Goal: Task Accomplishment & Management: Manage account settings

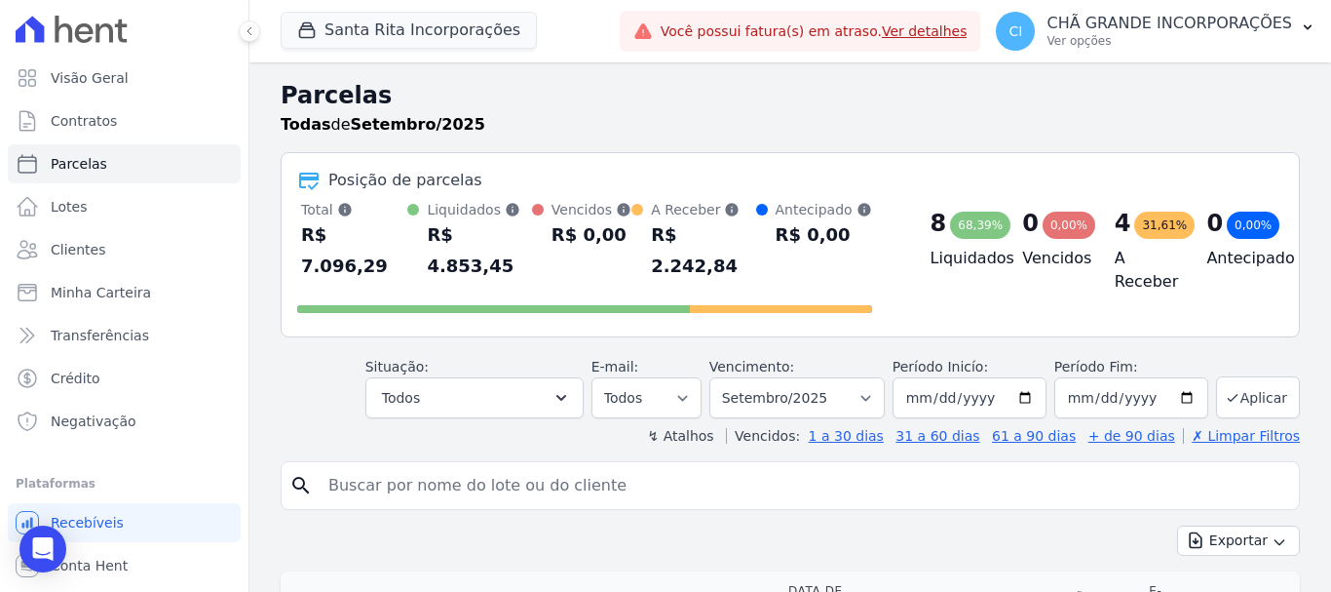
select select
click at [86, 208] on link "Lotes" at bounding box center [124, 206] width 233 height 39
click at [87, 169] on span "Parcelas" at bounding box center [79, 163] width 57 height 19
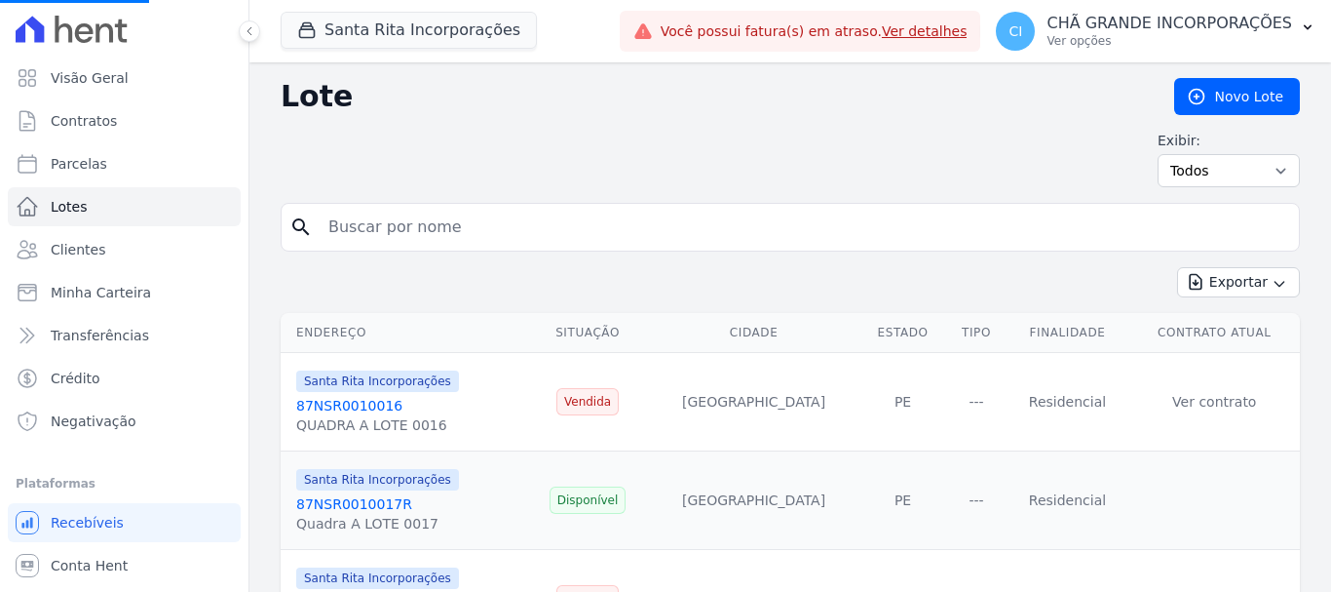
select select
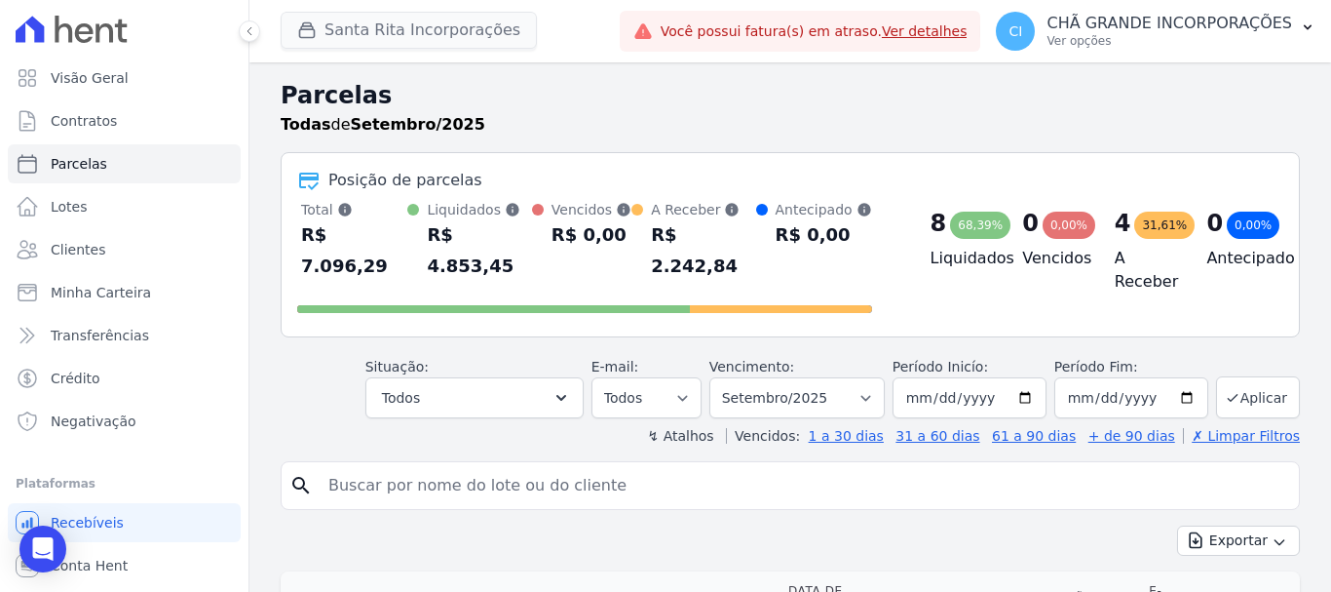
click at [401, 50] on div "Santa Rita Incorporações Fronte Campina Grande Incorporações SPE LTDA Chã Grand…" at bounding box center [446, 31] width 331 height 64
click at [391, 38] on button "Santa Rita Incorporações" at bounding box center [409, 30] width 256 height 37
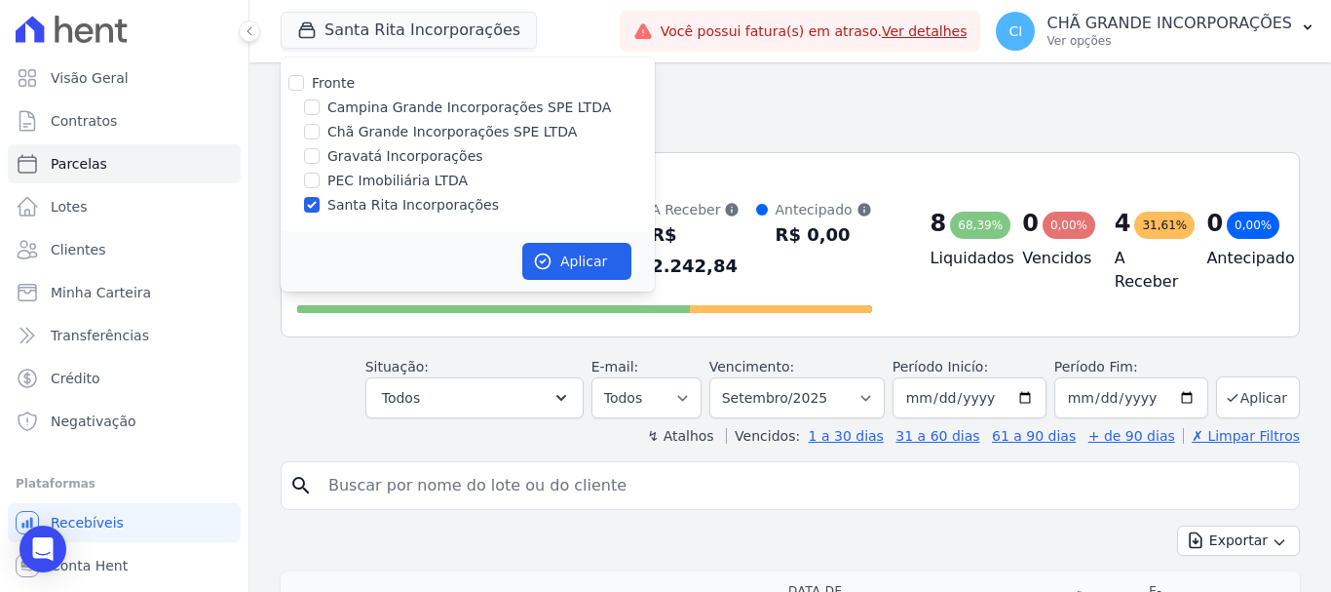
click at [370, 155] on label "Gravatá Incorporações" at bounding box center [406, 156] width 156 height 20
click at [320, 155] on input "Gravatá Incorporações" at bounding box center [312, 156] width 16 height 16
checkbox input "true"
click at [344, 201] on label "Santa Rita Incorporações" at bounding box center [414, 205] width 172 height 20
click at [320, 201] on input "Santa Rita Incorporações" at bounding box center [312, 205] width 16 height 16
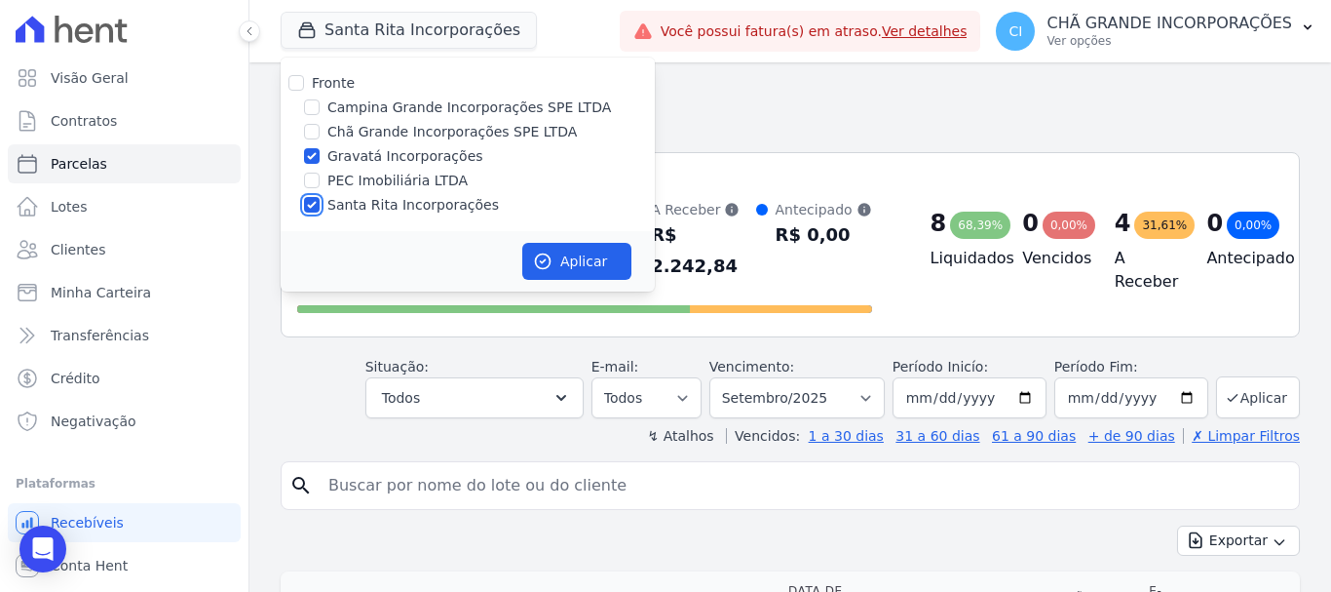
checkbox input "false"
drag, startPoint x: 574, startPoint y: 279, endPoint x: 576, endPoint y: 266, distance: 12.8
click at [575, 279] on button "Aplicar" at bounding box center [576, 261] width 109 height 37
select select
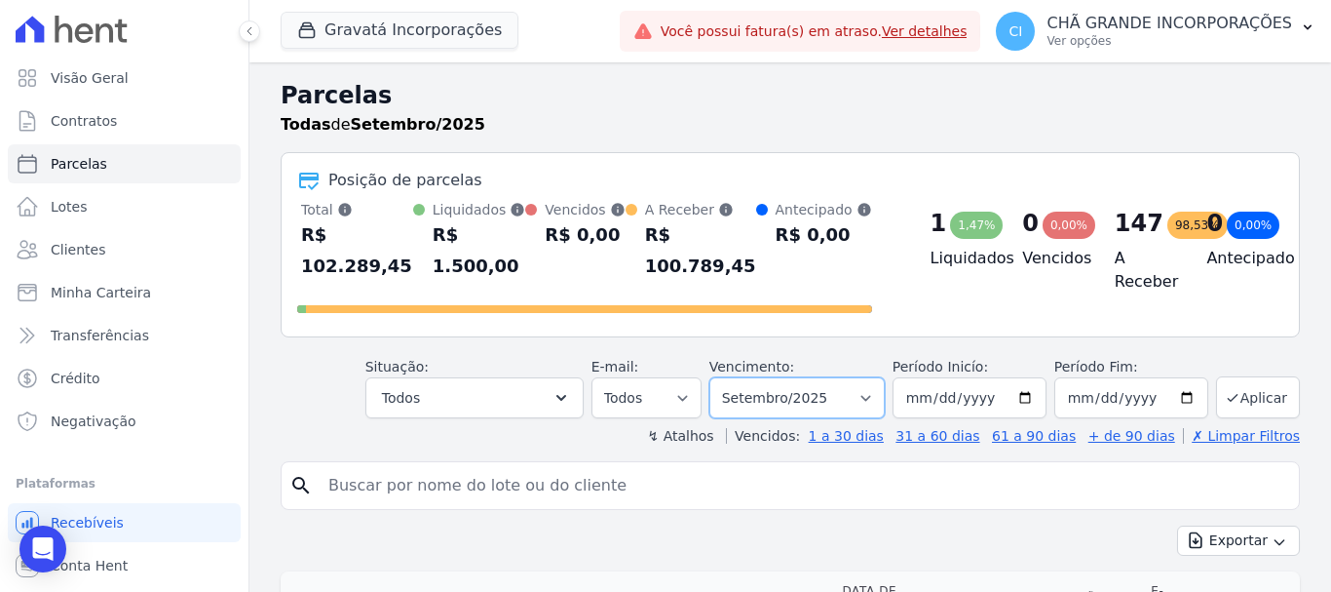
click at [781, 377] on select "Filtrar por período ──────── Todos os meses Julho/2021 Agosto/2021 Setembro/202…" at bounding box center [797, 397] width 175 height 41
select select "08/2025"
click at [722, 377] on select "Filtrar por período ──────── Todos os meses Julho/2021 Agosto/2021 Setembro/202…" at bounding box center [797, 397] width 175 height 41
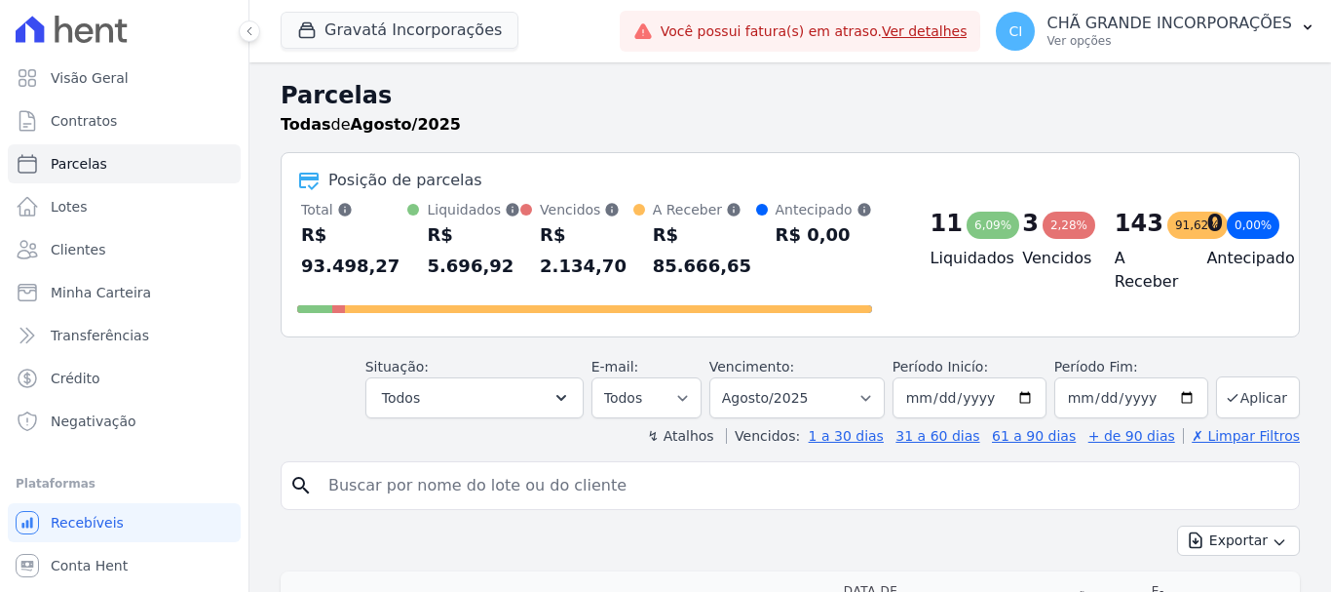
select select
click at [603, 483] on div "search" at bounding box center [791, 485] width 1020 height 49
click at [602, 468] on input "search" at bounding box center [804, 485] width 975 height 39
type input "hugo gomes"
select select
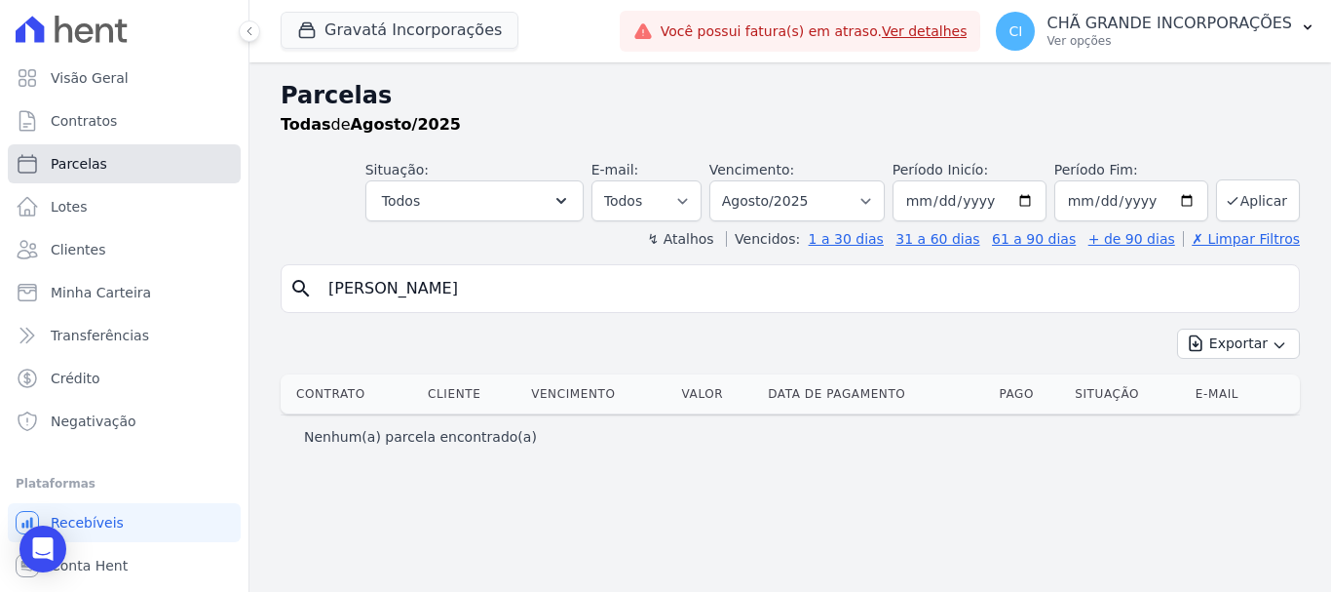
click at [59, 160] on span "Parcelas" at bounding box center [79, 163] width 57 height 19
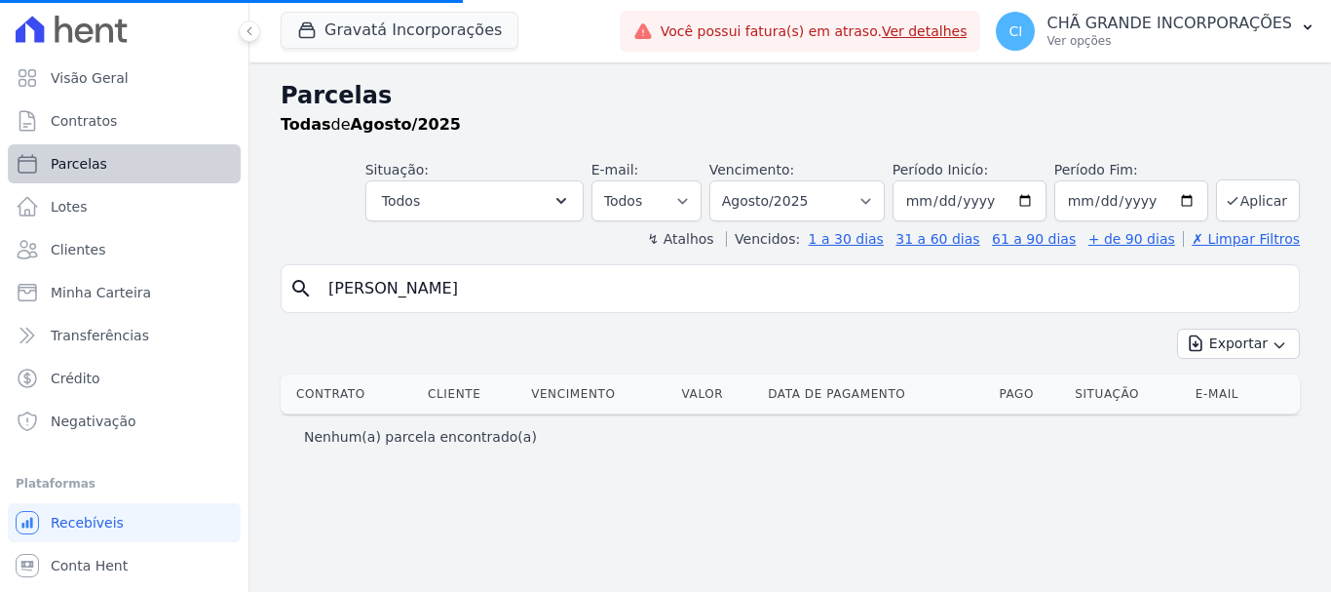
select select
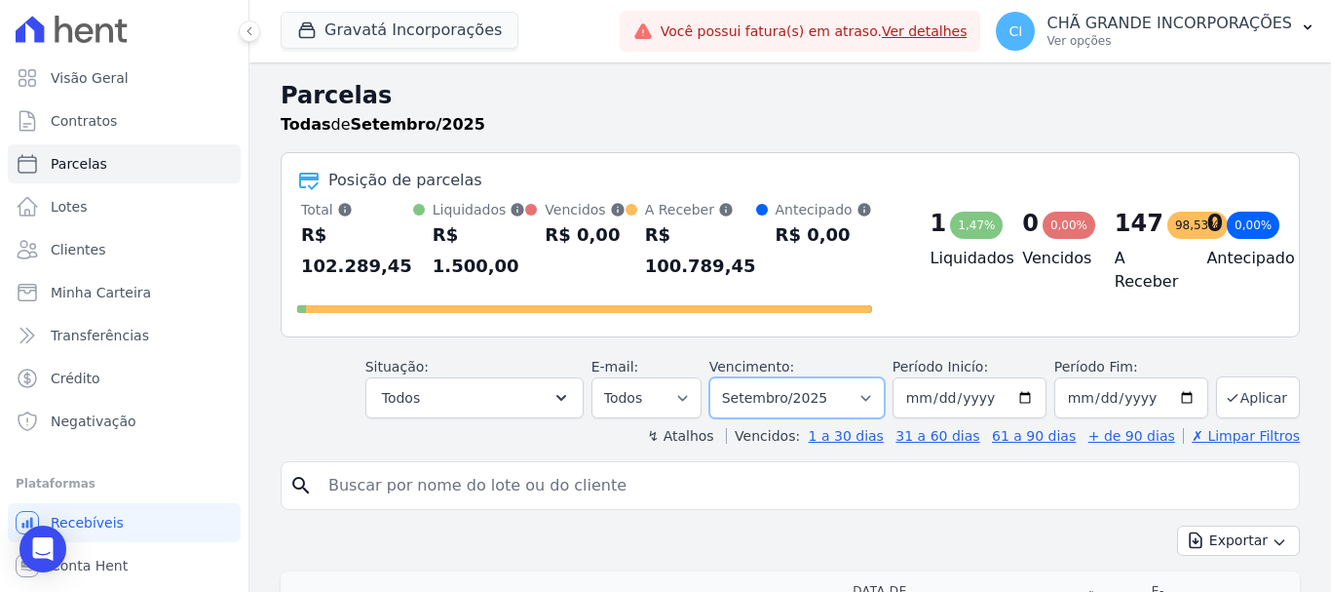
click at [820, 377] on select "Filtrar por período ──────── Todos os meses Julho/2021 Agosto/2021 Setembro/202…" at bounding box center [797, 397] width 175 height 41
select select "08/2025"
click at [722, 377] on select "Filtrar por período ──────── Todos os meses Julho/2021 Agosto/2021 Setembro/202…" at bounding box center [797, 397] width 175 height 41
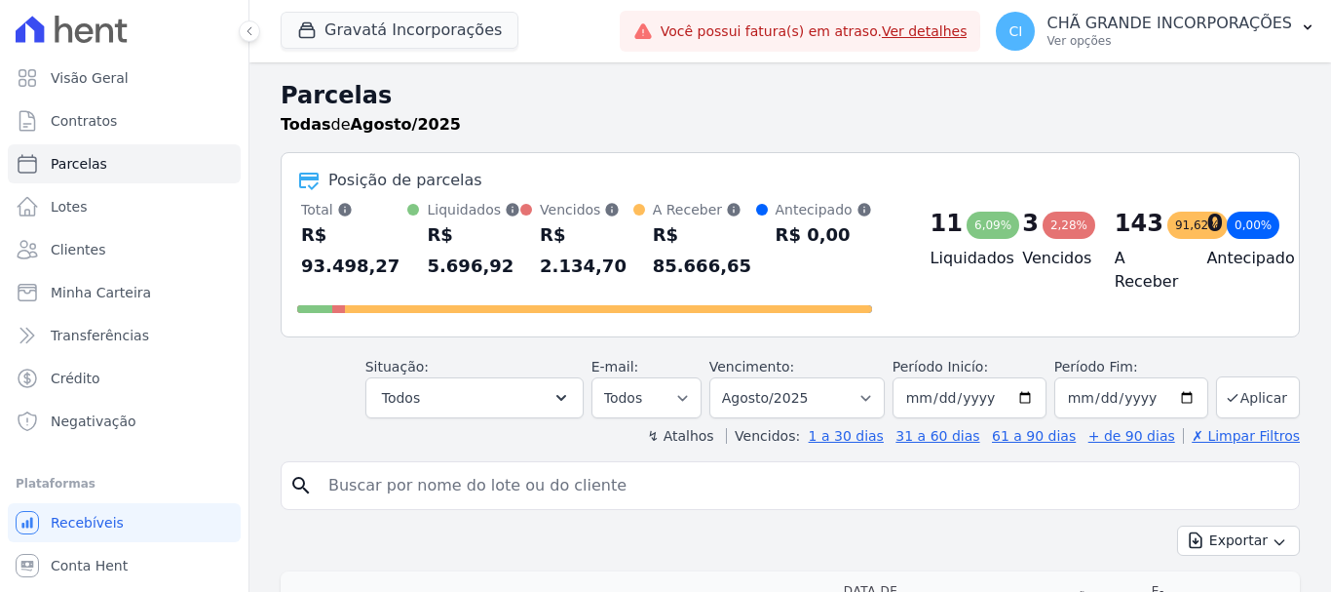
select select
click at [635, 476] on input "search" at bounding box center [804, 485] width 975 height 39
type input "[PERSON_NAME] [PERSON_NAME]"
select select
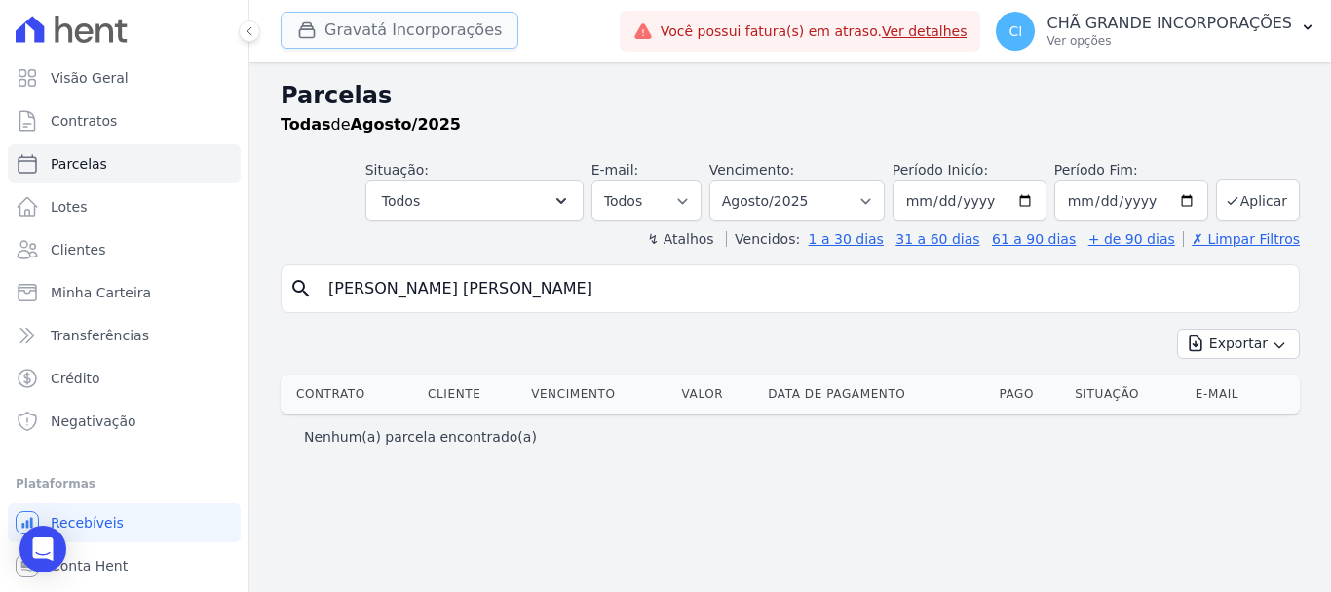
click at [372, 24] on button "Gravatá Incorporações" at bounding box center [400, 30] width 238 height 37
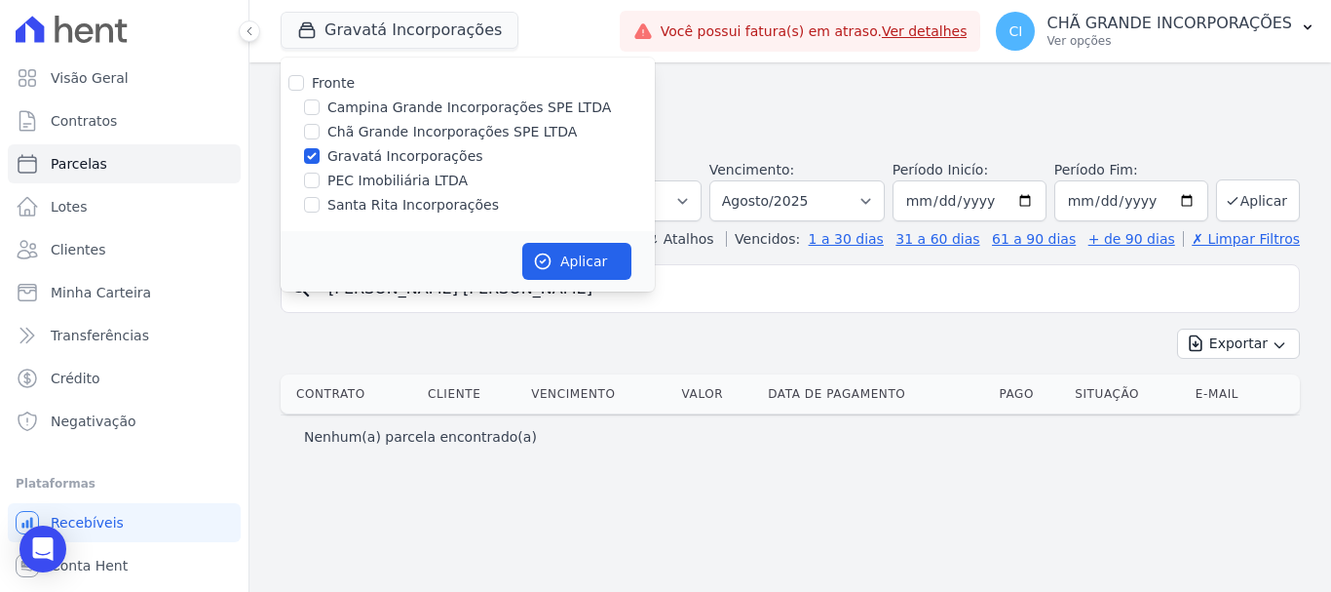
click at [312, 145] on div "Fronte Campina Grande Incorporações SPE LTDA Chã Grande Incorporações SPE LTDA …" at bounding box center [468, 144] width 374 height 173
click at [314, 134] on input "Chã Grande Incorporações SPE LTDA" at bounding box center [312, 132] width 16 height 16
checkbox input "true"
click at [313, 151] on input "Gravatá Incorporações" at bounding box center [312, 156] width 16 height 16
checkbox input "false"
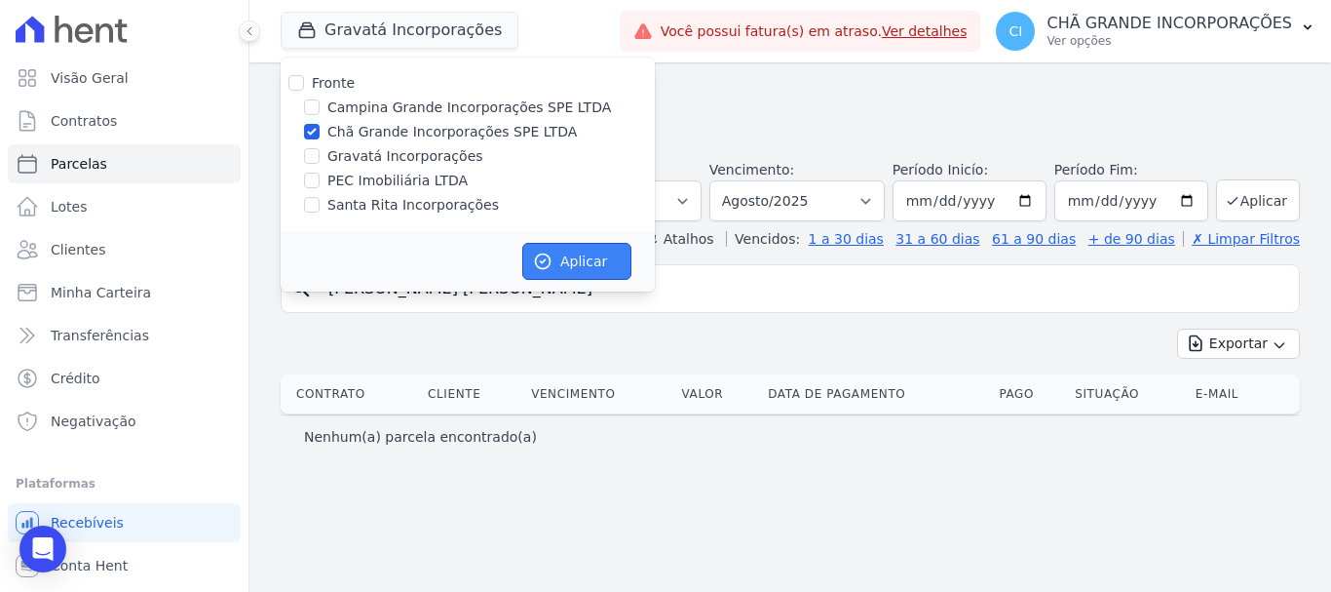
click at [601, 257] on button "Aplicar" at bounding box center [576, 261] width 109 height 37
select select
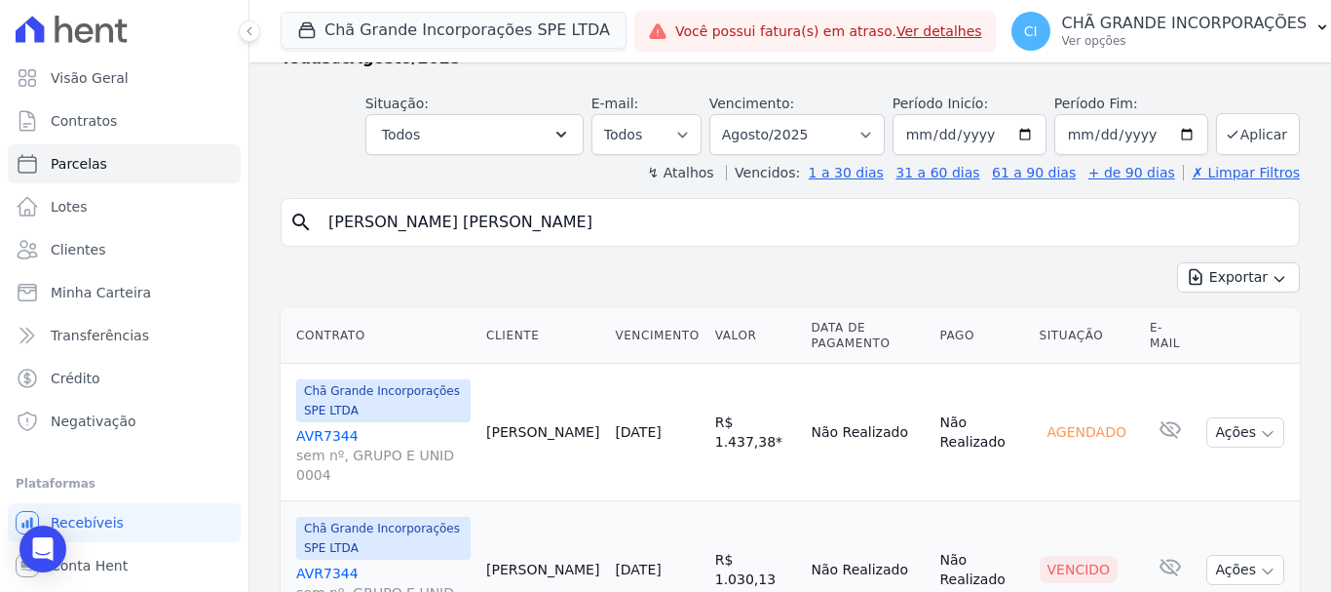
scroll to position [134, 0]
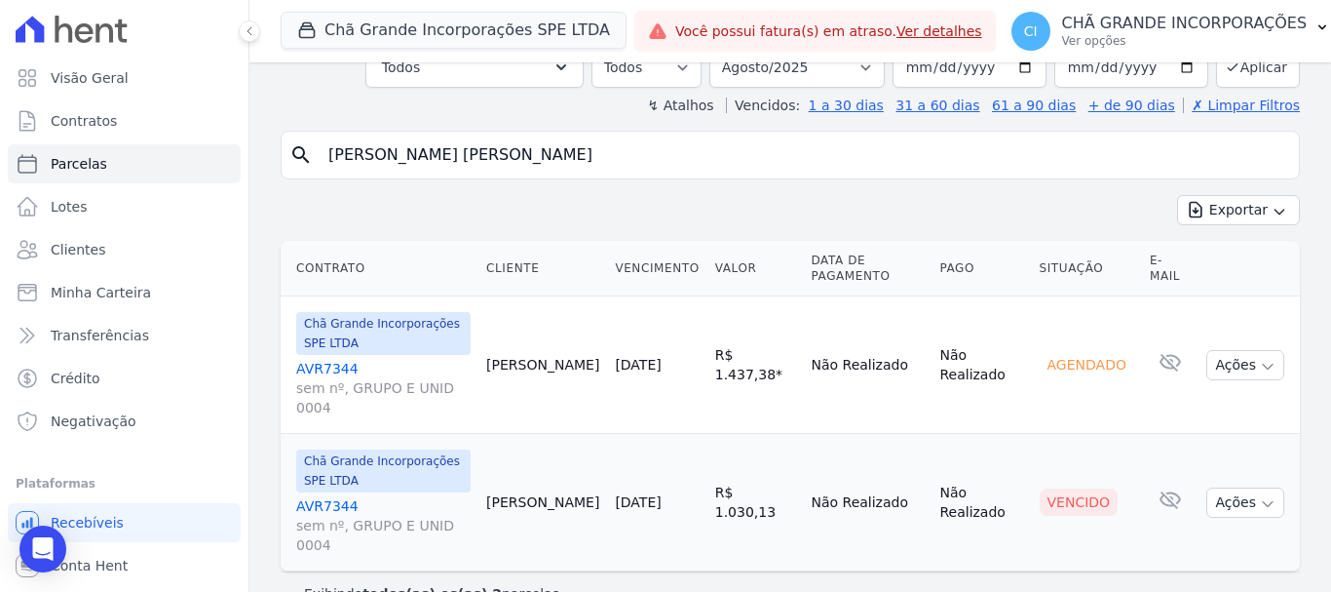
click at [327, 496] on link "AVR7344 sem nº, GRUPO E UNID 0004" at bounding box center [383, 525] width 174 height 58
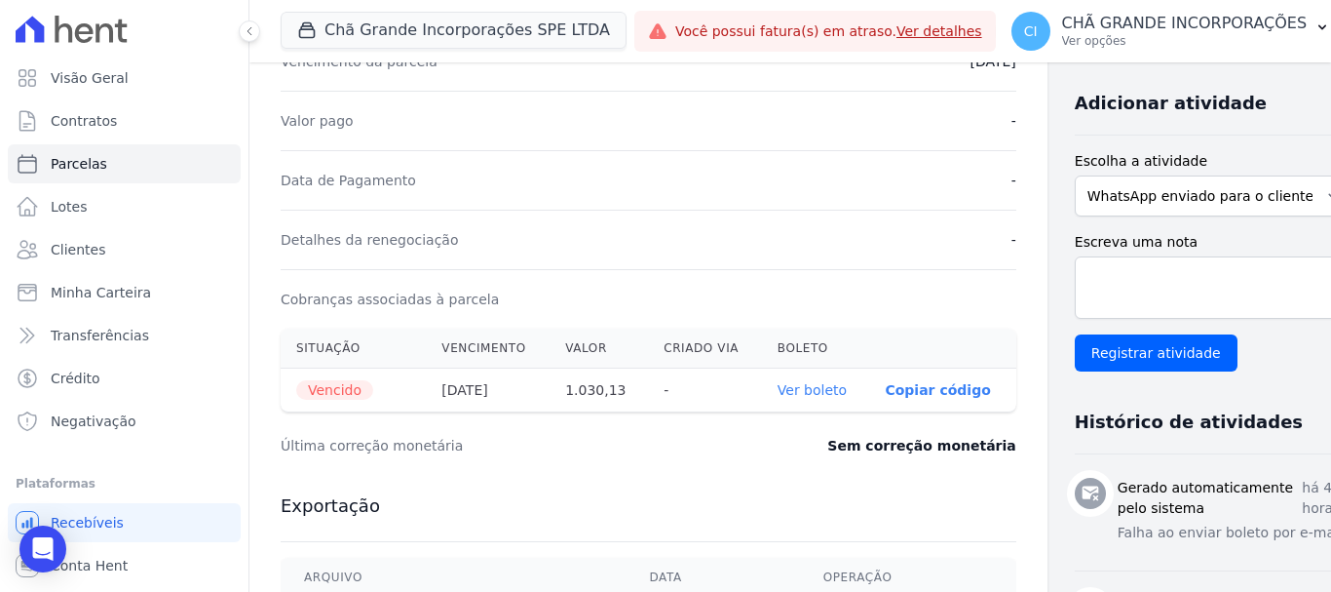
scroll to position [585, 0]
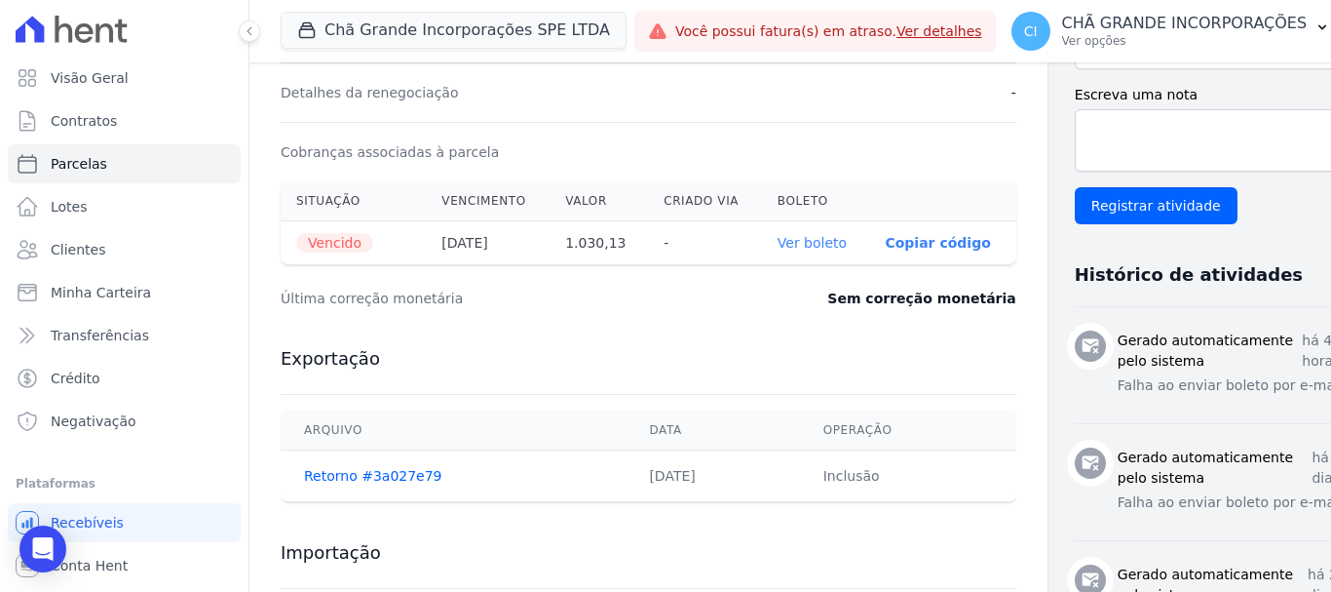
click at [778, 238] on link "Ver boleto" at bounding box center [812, 243] width 69 height 16
